Goal: Information Seeking & Learning: Learn about a topic

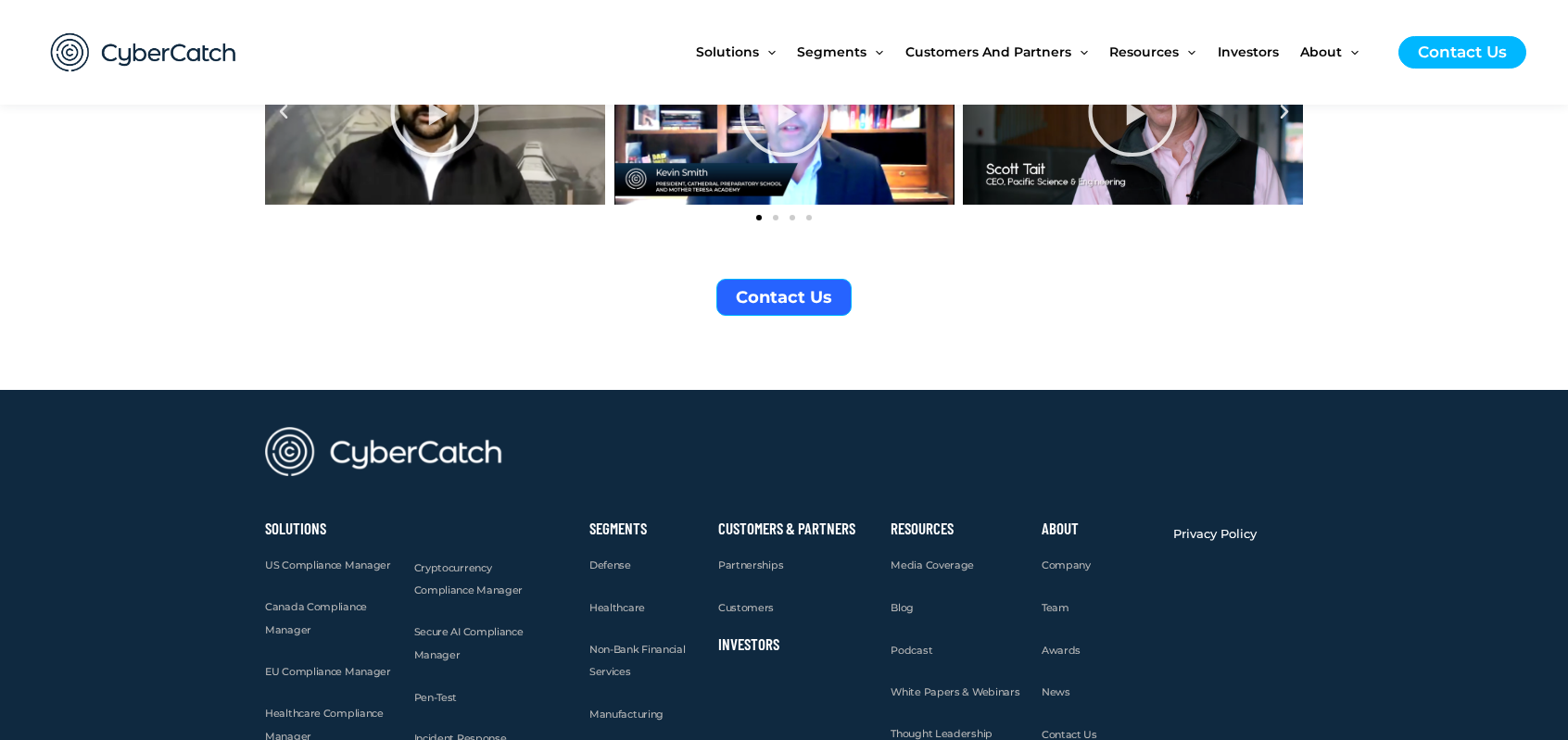
scroll to position [7145, 0]
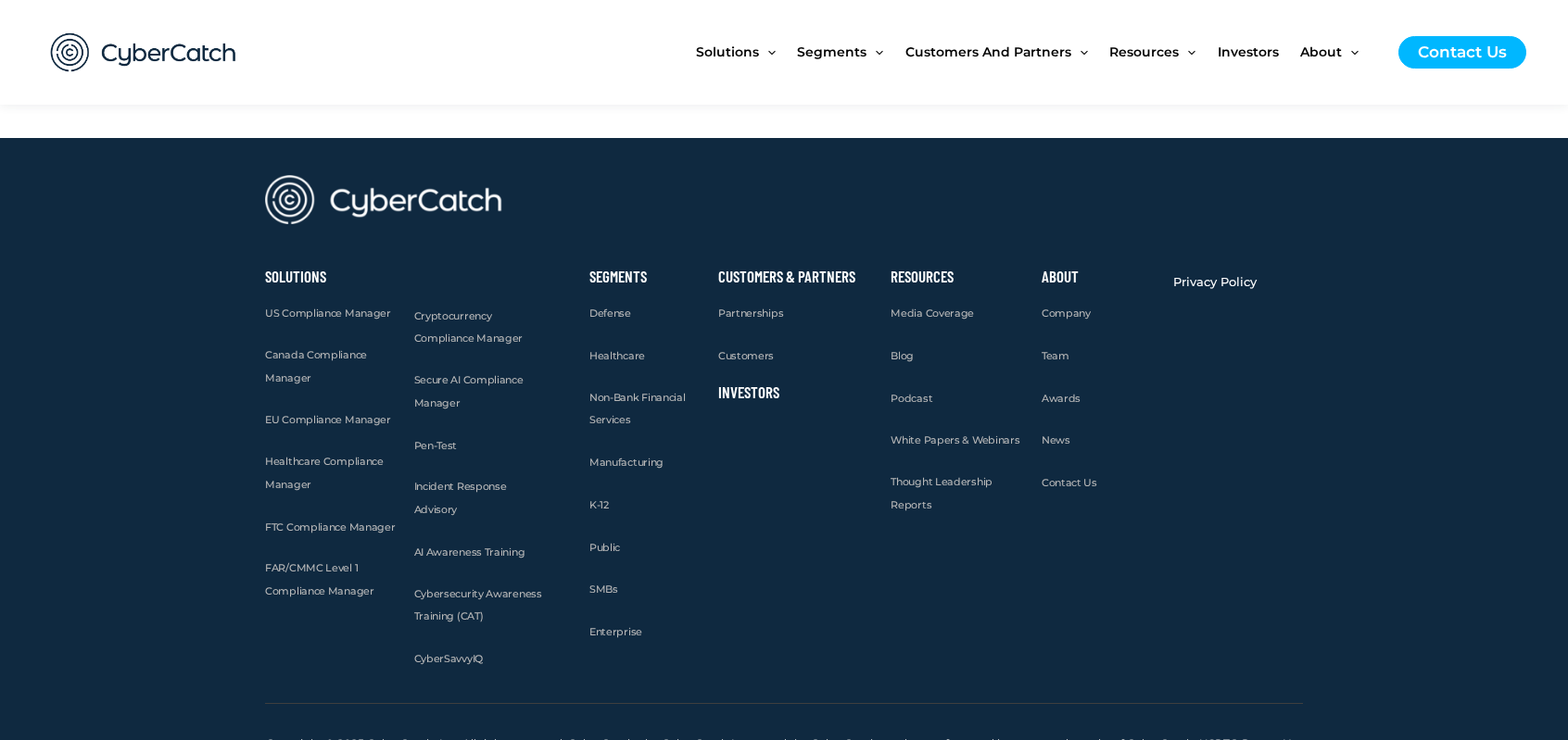
click at [729, 382] on link "Investors" at bounding box center [749, 391] width 62 height 19
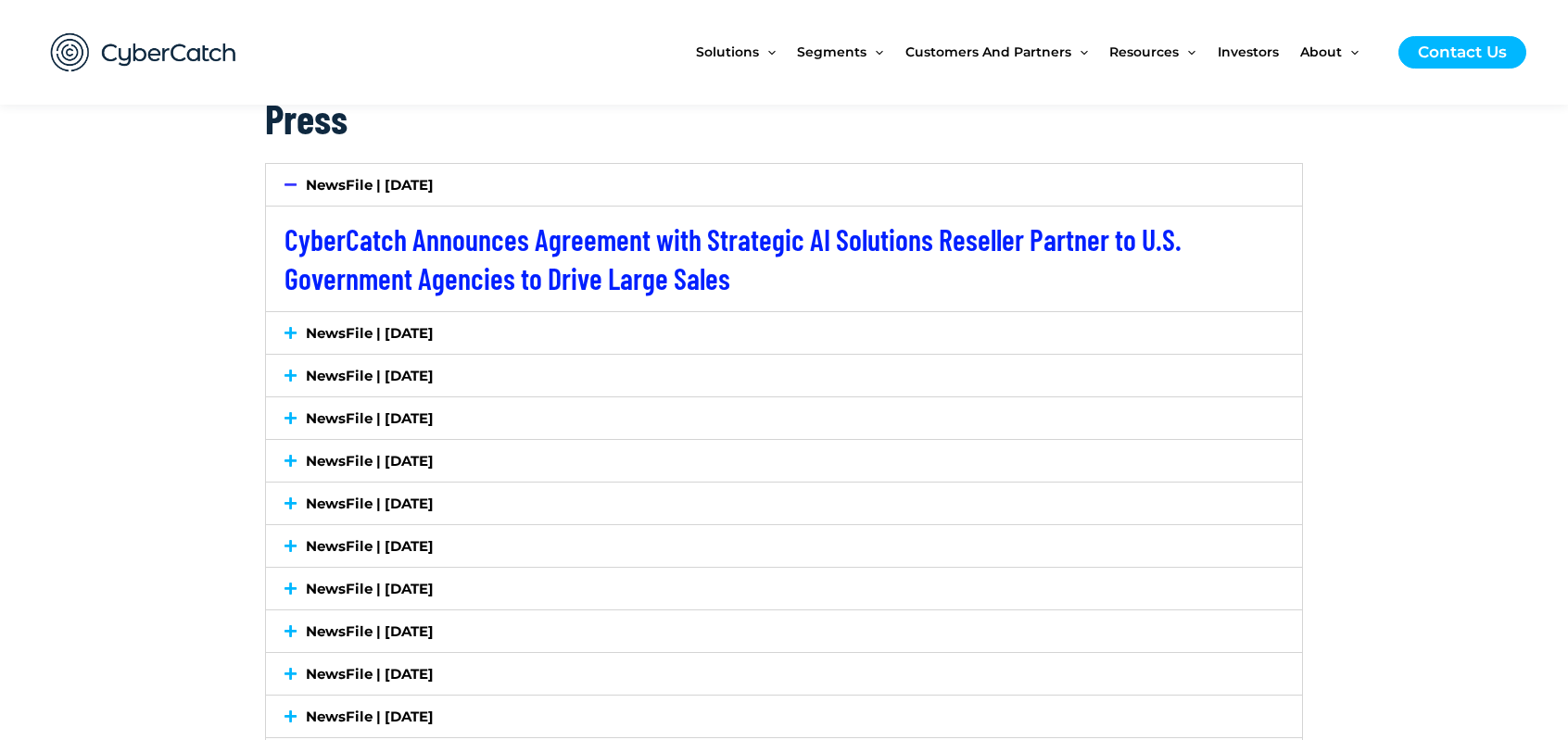
scroll to position [3058, 0]
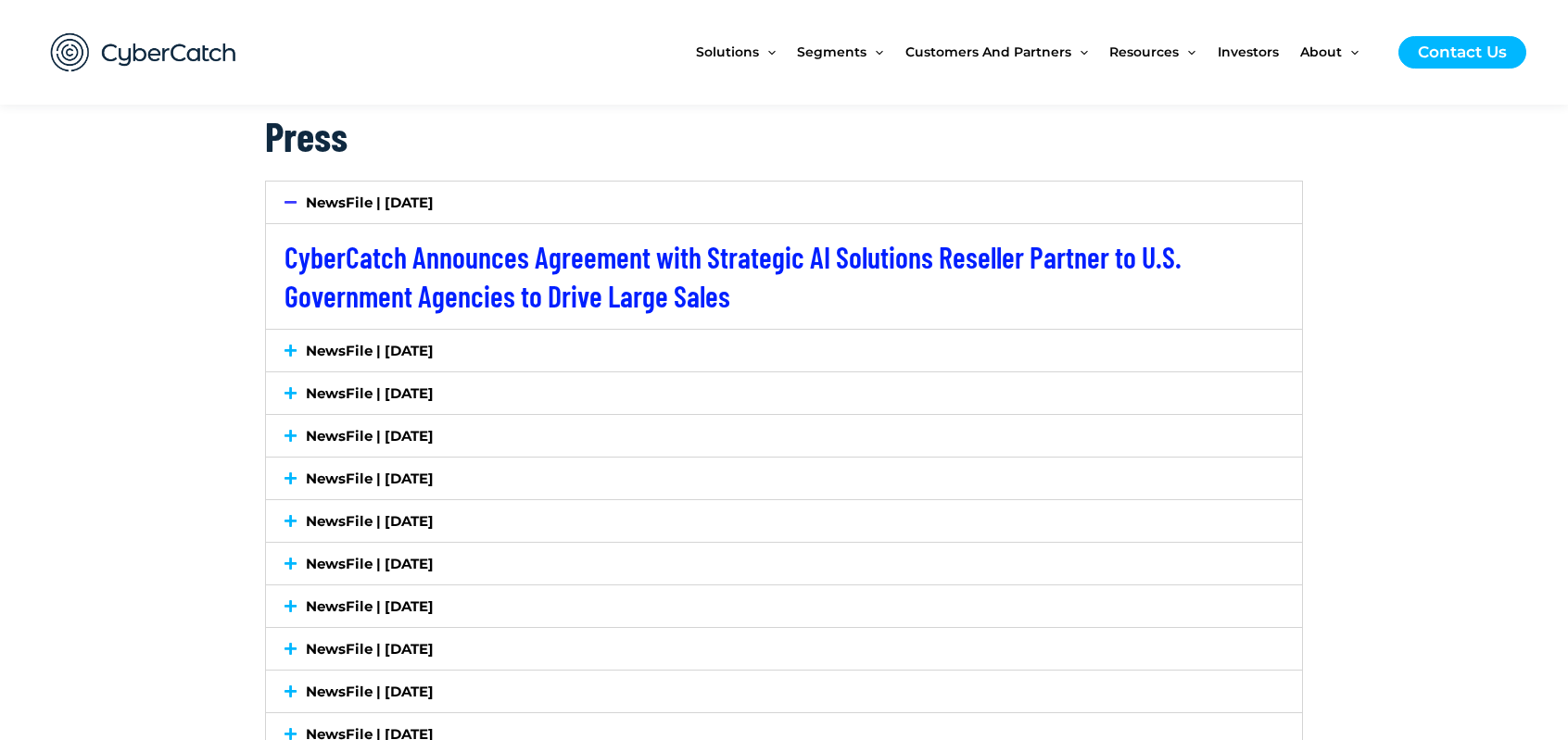
click at [282, 348] on div "NewsFile | [DATE]" at bounding box center [784, 350] width 1036 height 42
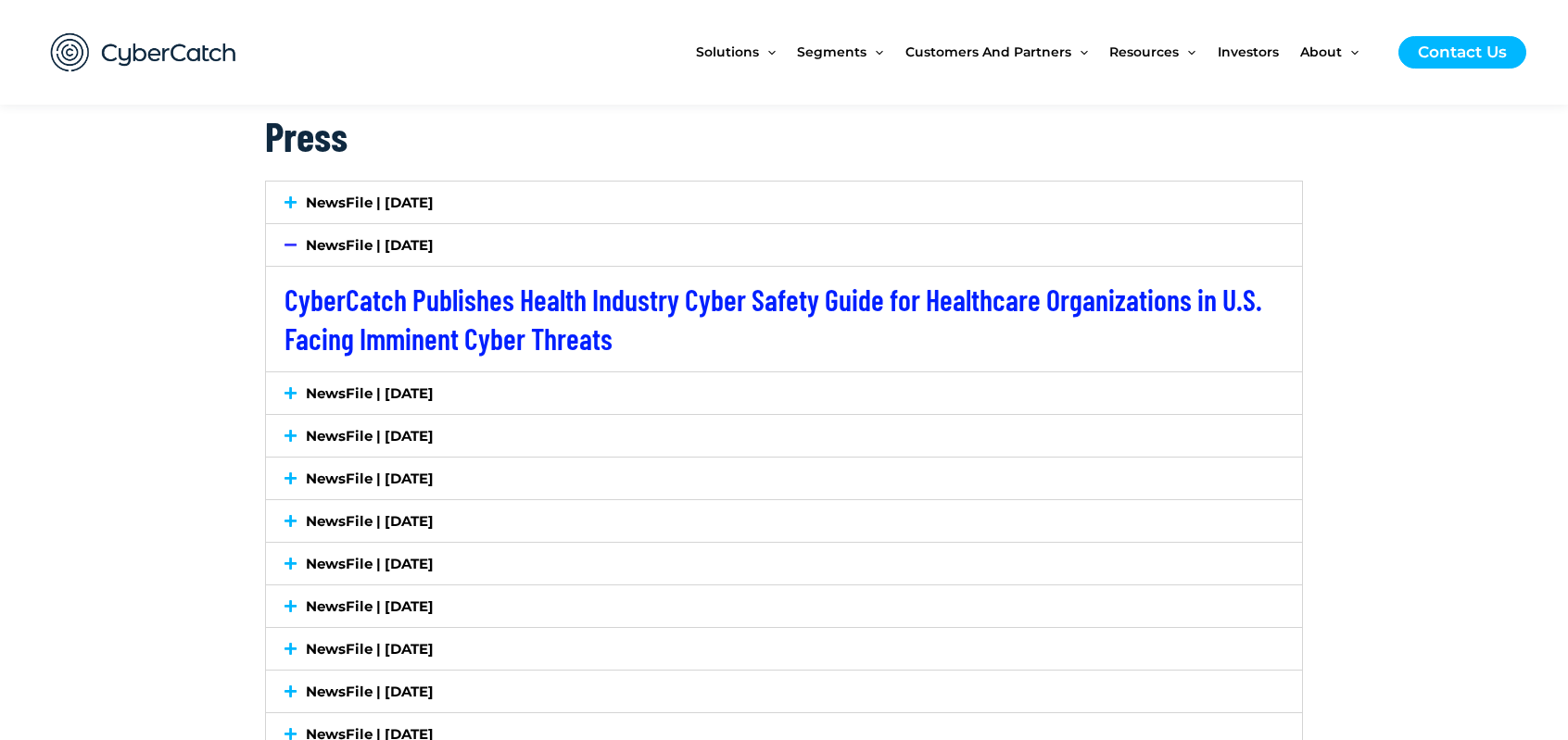
click at [286, 395] on icon at bounding box center [290, 393] width 12 height 14
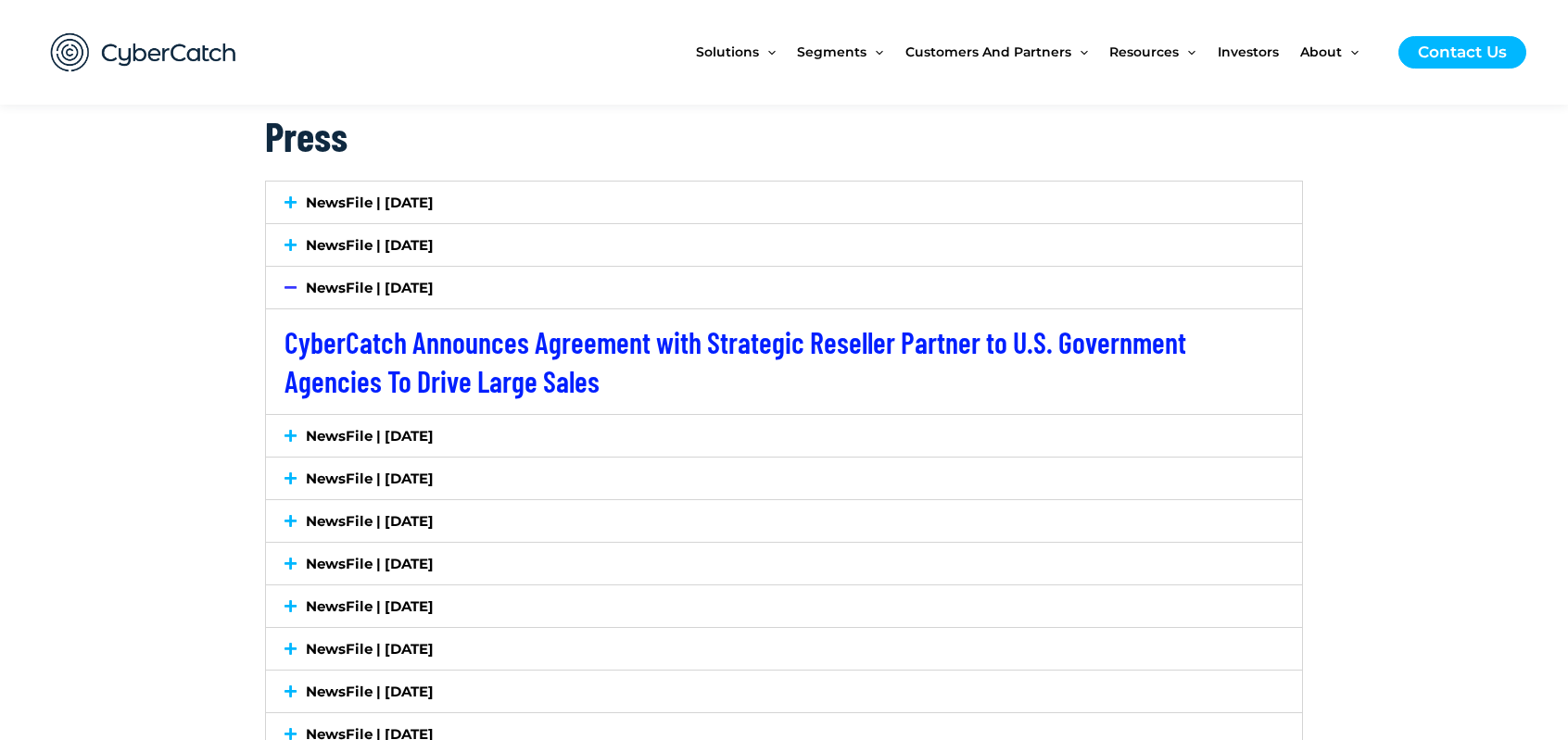
click at [290, 429] on icon at bounding box center [290, 436] width 12 height 14
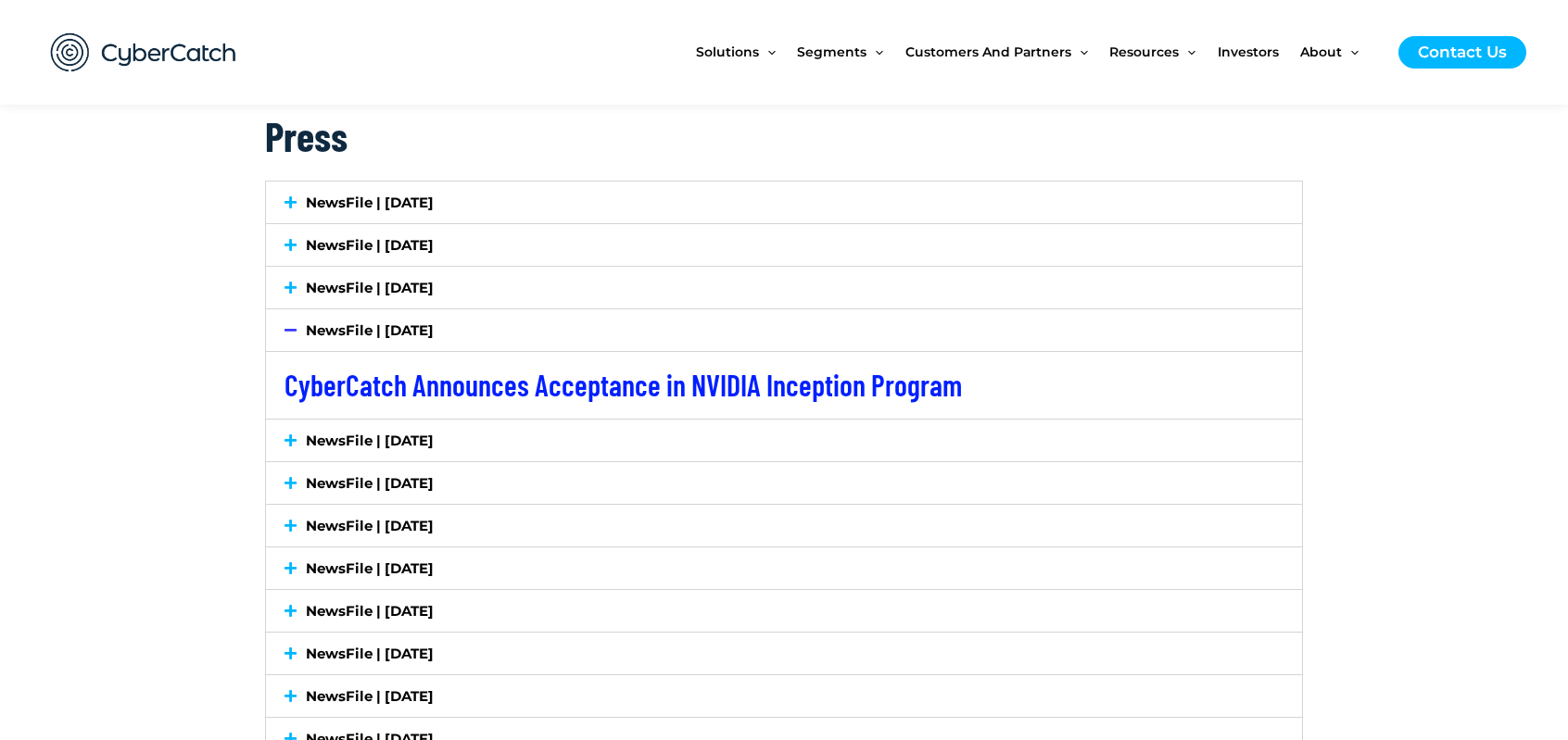
click at [285, 440] on icon at bounding box center [290, 441] width 12 height 14
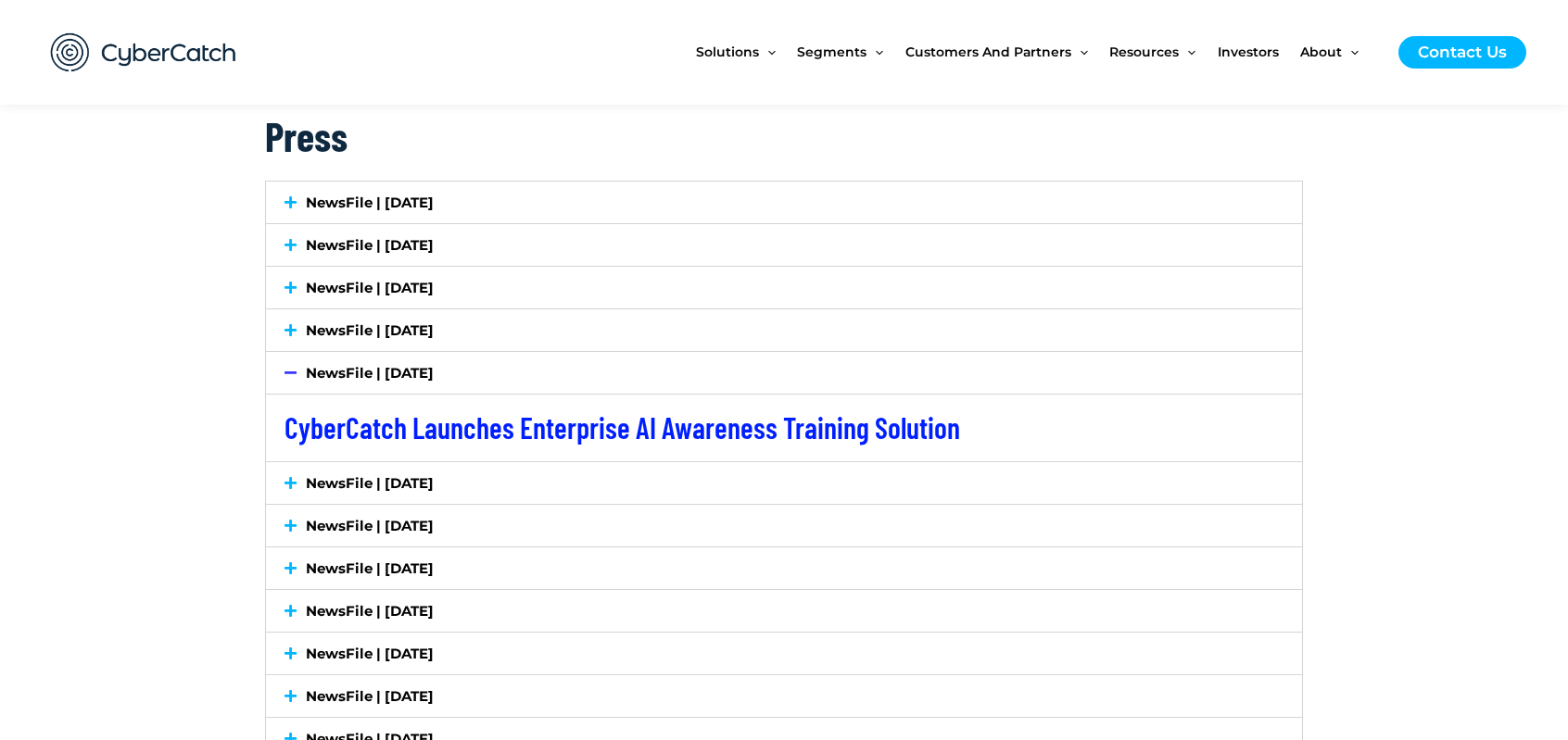
click at [291, 480] on icon at bounding box center [290, 483] width 12 height 14
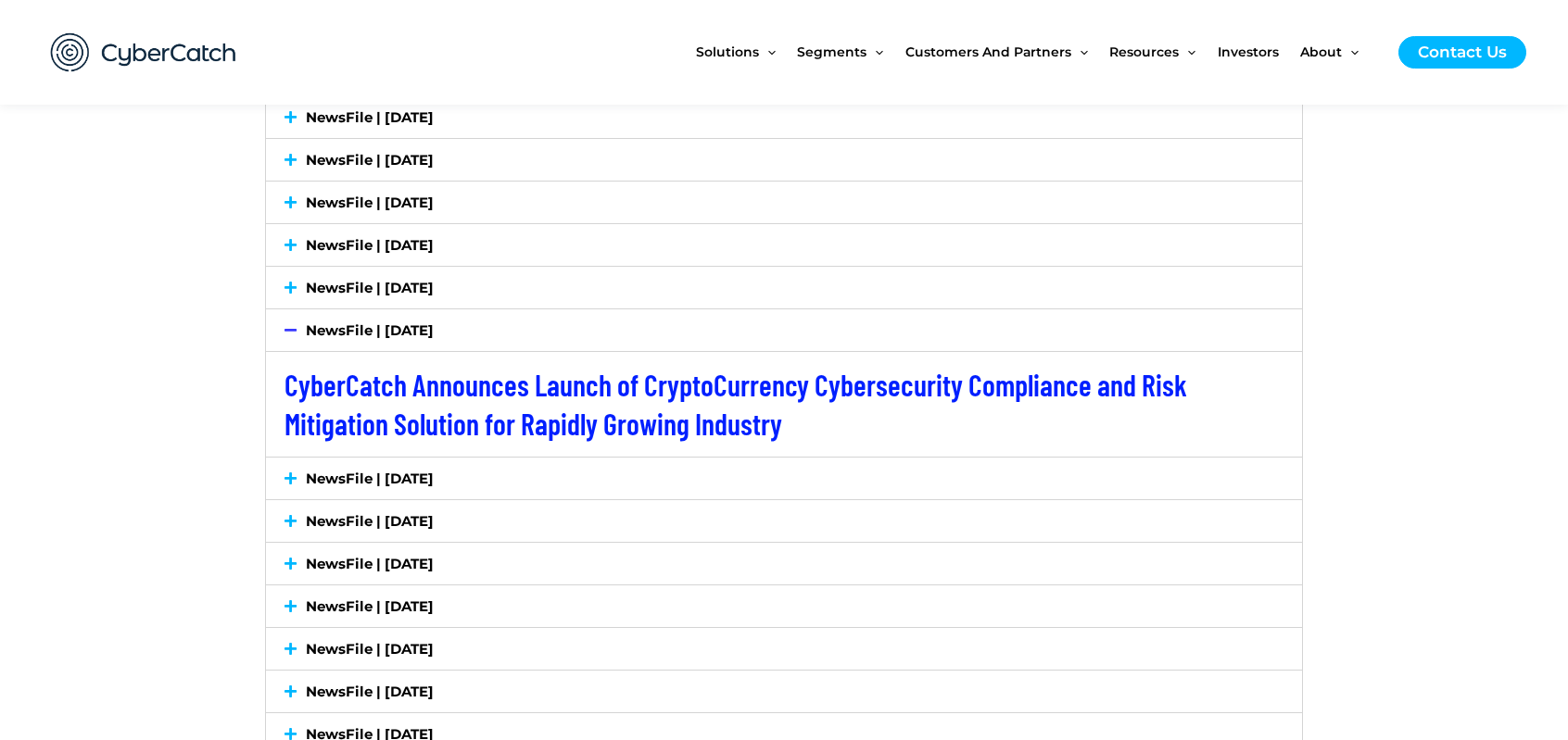
scroll to position [3151, 0]
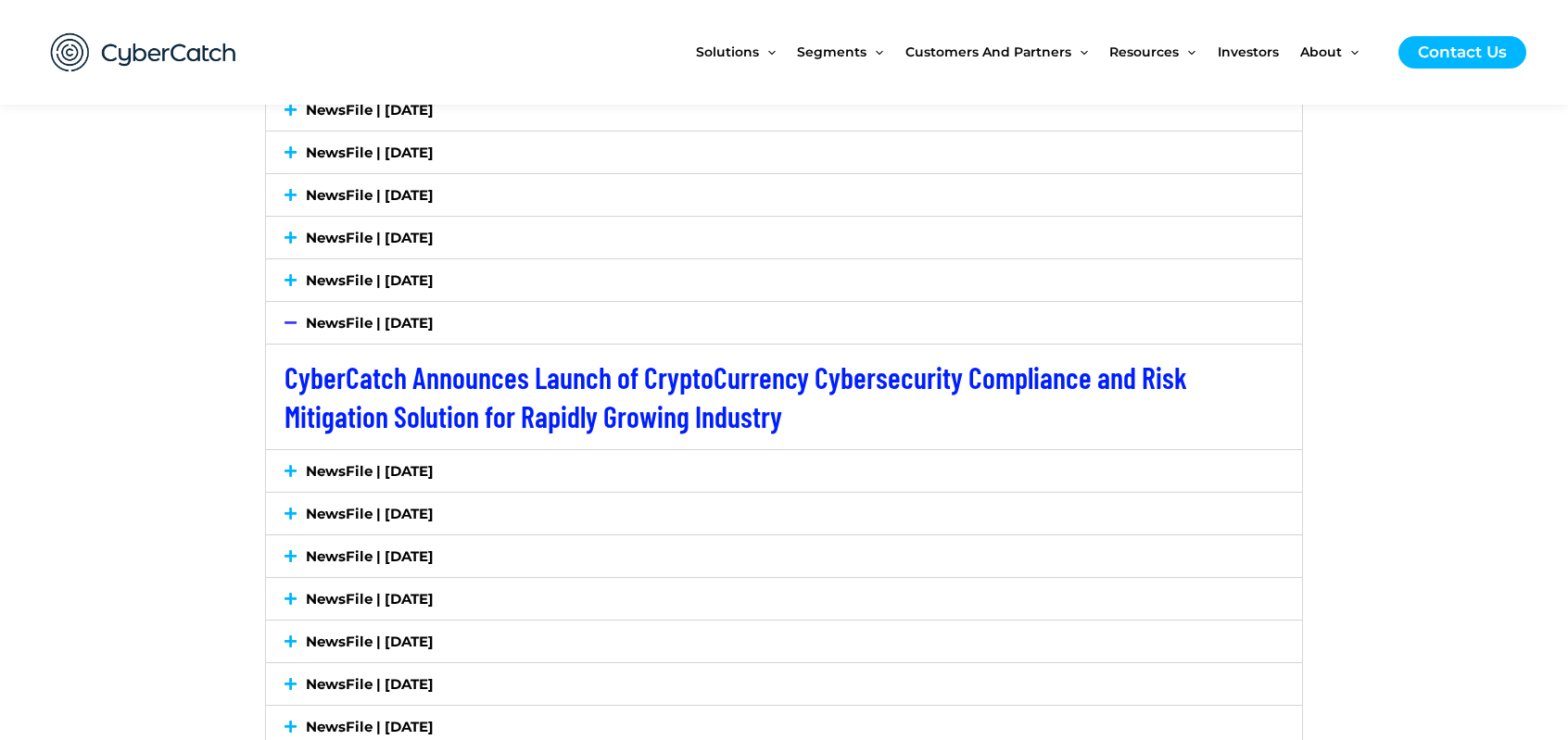
click at [290, 476] on icon at bounding box center [290, 471] width 12 height 14
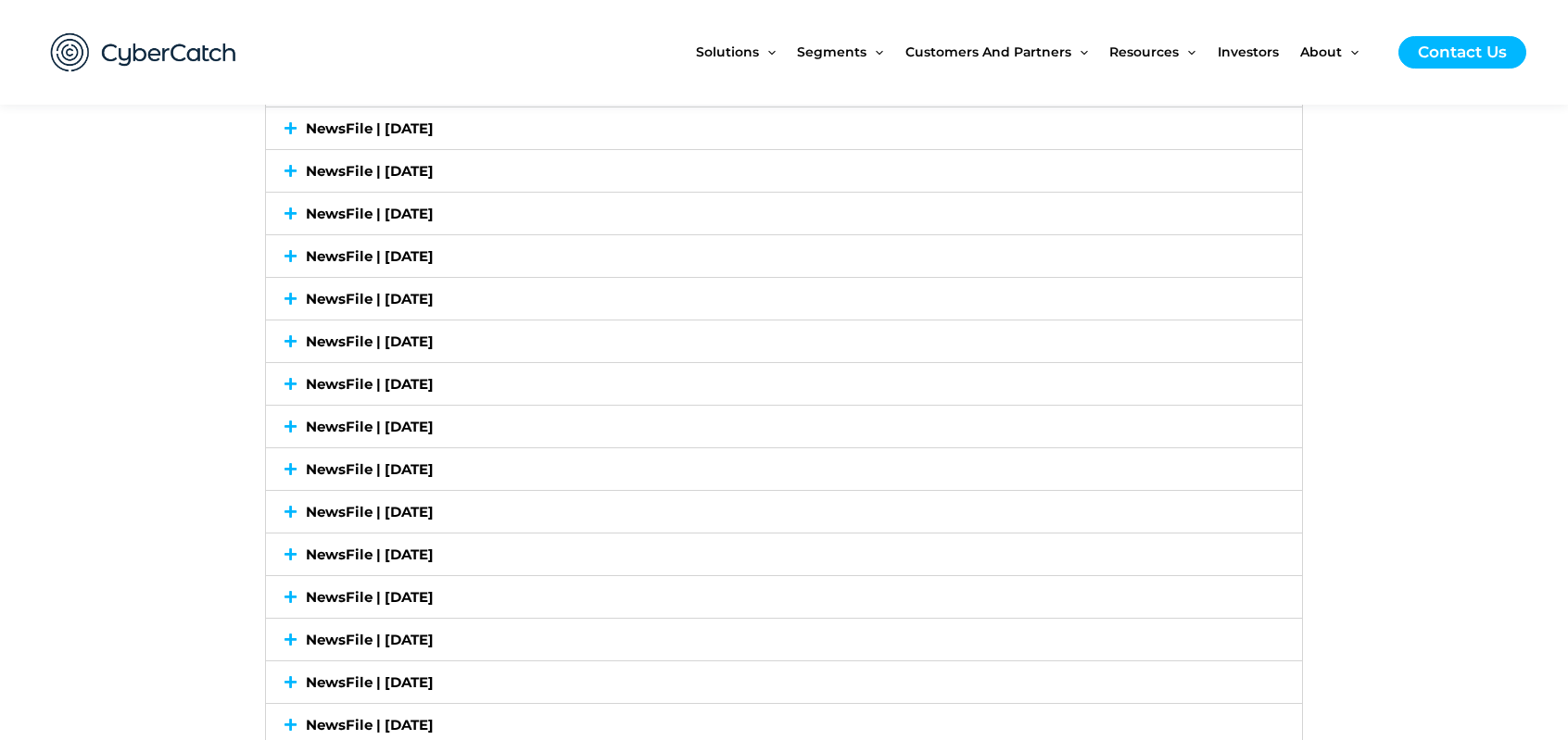
scroll to position [3706, 0]
